Goal: Transaction & Acquisition: Purchase product/service

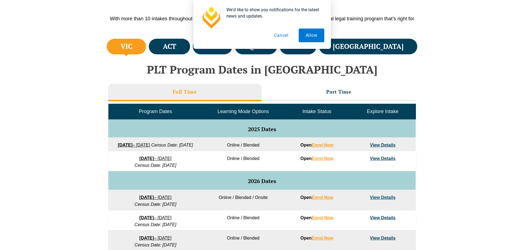
click at [282, 34] on button "Cancel" at bounding box center [281, 36] width 28 height 14
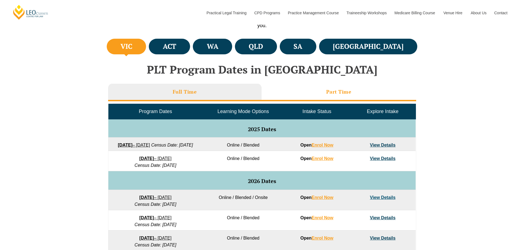
click at [302, 92] on li "Part Time" at bounding box center [338, 93] width 154 height 18
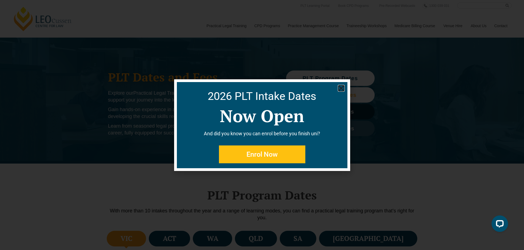
click at [341, 87] on use "Close" at bounding box center [340, 88] width 5 height 5
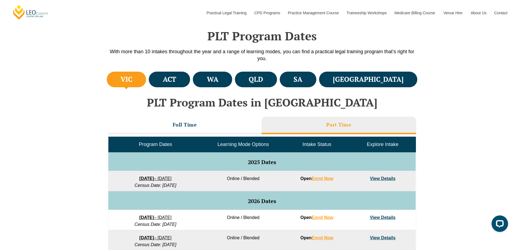
scroll to position [160, 0]
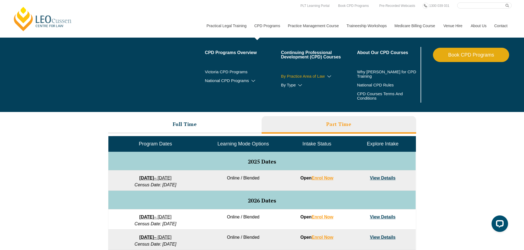
click at [297, 76] on link "By Practice Area of Law" at bounding box center [319, 76] width 76 height 4
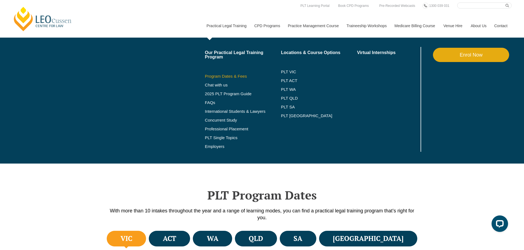
click at [225, 75] on link "Program Dates & Fees" at bounding box center [243, 76] width 76 height 4
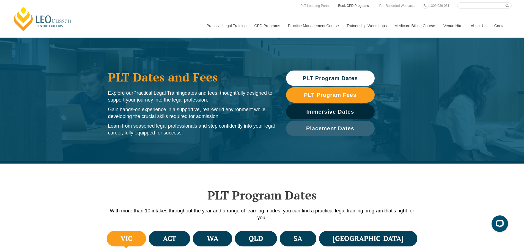
click at [348, 6] on link "Book CPD Programs" at bounding box center [353, 6] width 32 height 6
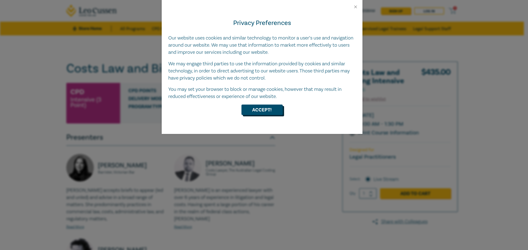
click at [273, 112] on button "Accept!" at bounding box center [261, 110] width 41 height 10
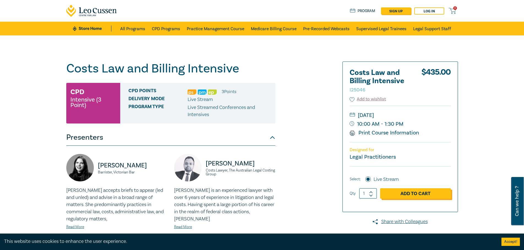
click at [426, 192] on link "Add to Cart" at bounding box center [415, 194] width 71 height 10
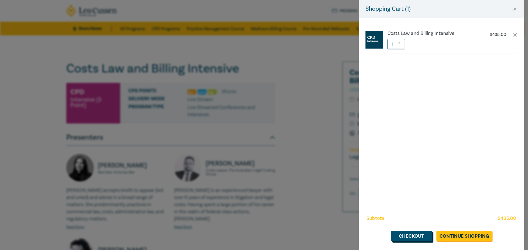
drag, startPoint x: 420, startPoint y: 235, endPoint x: 449, endPoint y: 167, distance: 74.5
click at [419, 235] on link "Checkout" at bounding box center [411, 236] width 41 height 10
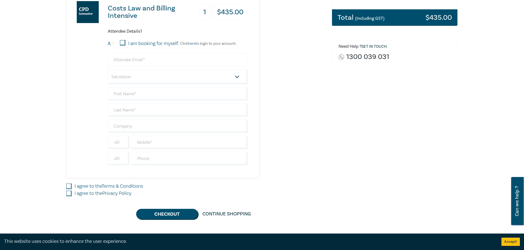
scroll to position [82, 0]
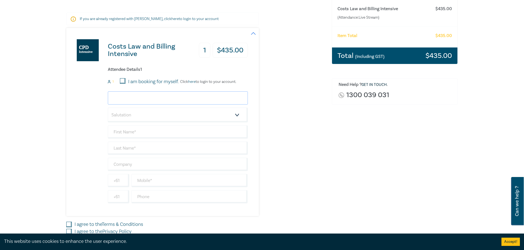
click at [131, 100] on input "email" at bounding box center [178, 98] width 140 height 13
type input "blair@bulawyers.com.au"
type input "Blair"
type input "[PERSON_NAME]"
type input "Brockhill & Usherwood Lawyers Pty Ltd"
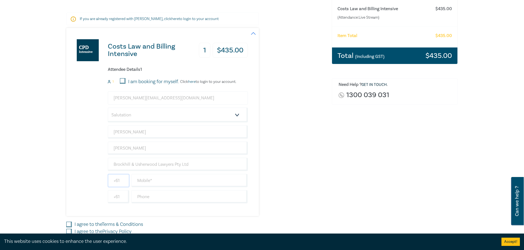
type input "0491611843"
type input "[GEOGRAPHIC_DATA]"
click at [125, 117] on select "Salutation Mr. Mrs. Ms. Miss Dr. Prof. Other" at bounding box center [178, 115] width 140 height 15
select select "Mr."
click at [108, 108] on select "Salutation Mr. Mrs. Ms. Miss Dr. Prof. Other" at bounding box center [178, 115] width 140 height 15
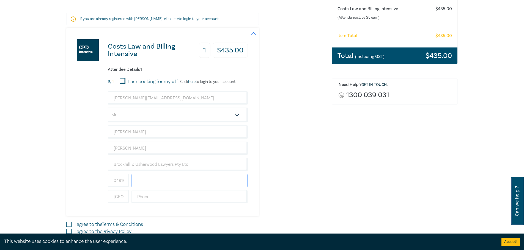
click at [147, 181] on input "text" at bounding box center [189, 180] width 116 height 13
type input "0491611843"
drag, startPoint x: 112, startPoint y: 181, endPoint x: 127, endPoint y: 182, distance: 14.3
click at [127, 182] on input "0491611843" at bounding box center [118, 180] width 21 height 13
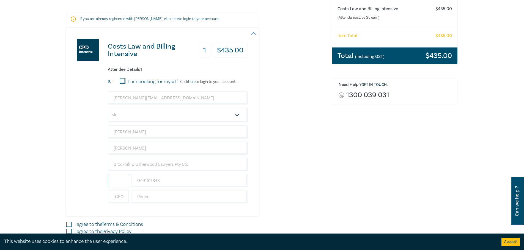
scroll to position [0, 0]
click at [229, 197] on input "text" at bounding box center [189, 196] width 116 height 13
click at [345, 185] on div "Order Costs Law and Billing Intensive (Attendance: Live Stream ) $ 435.00 Item …" at bounding box center [394, 117] width 133 height 281
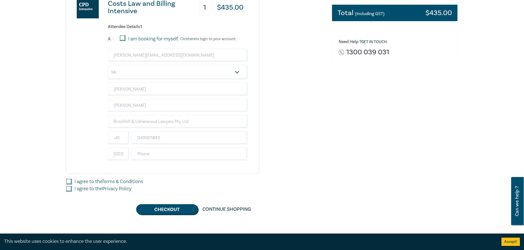
scroll to position [137, 0]
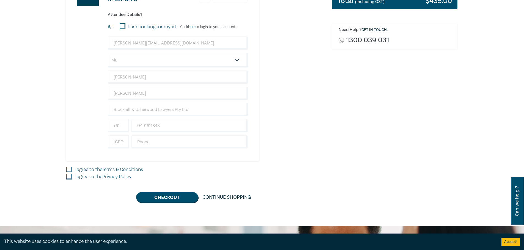
drag, startPoint x: 69, startPoint y: 170, endPoint x: 69, endPoint y: 184, distance: 13.7
click at [69, 172] on input "I agree to the Terms & Conditions" at bounding box center [68, 169] width 5 height 5
checkbox input "true"
click at [69, 177] on input "I agree to the Privacy Policy" at bounding box center [68, 176] width 5 height 5
checkbox input "true"
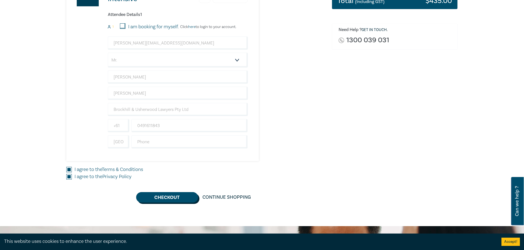
click at [167, 201] on button "Checkout" at bounding box center [167, 197] width 62 height 10
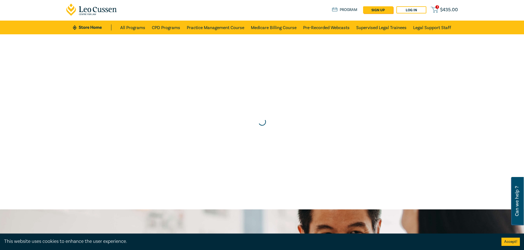
scroll to position [0, 0]
